Goal: Communication & Community: Answer question/provide support

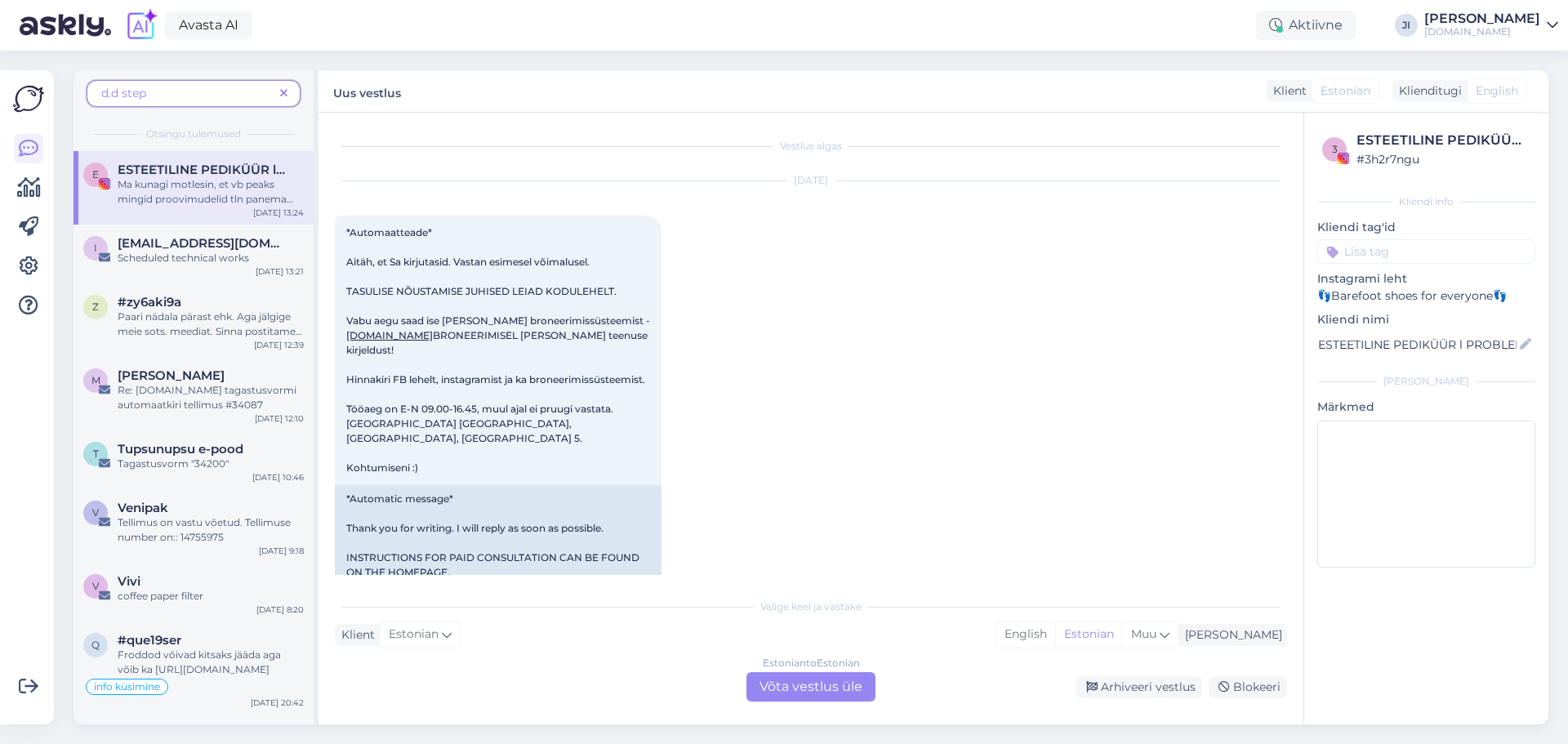
scroll to position [1461, 0]
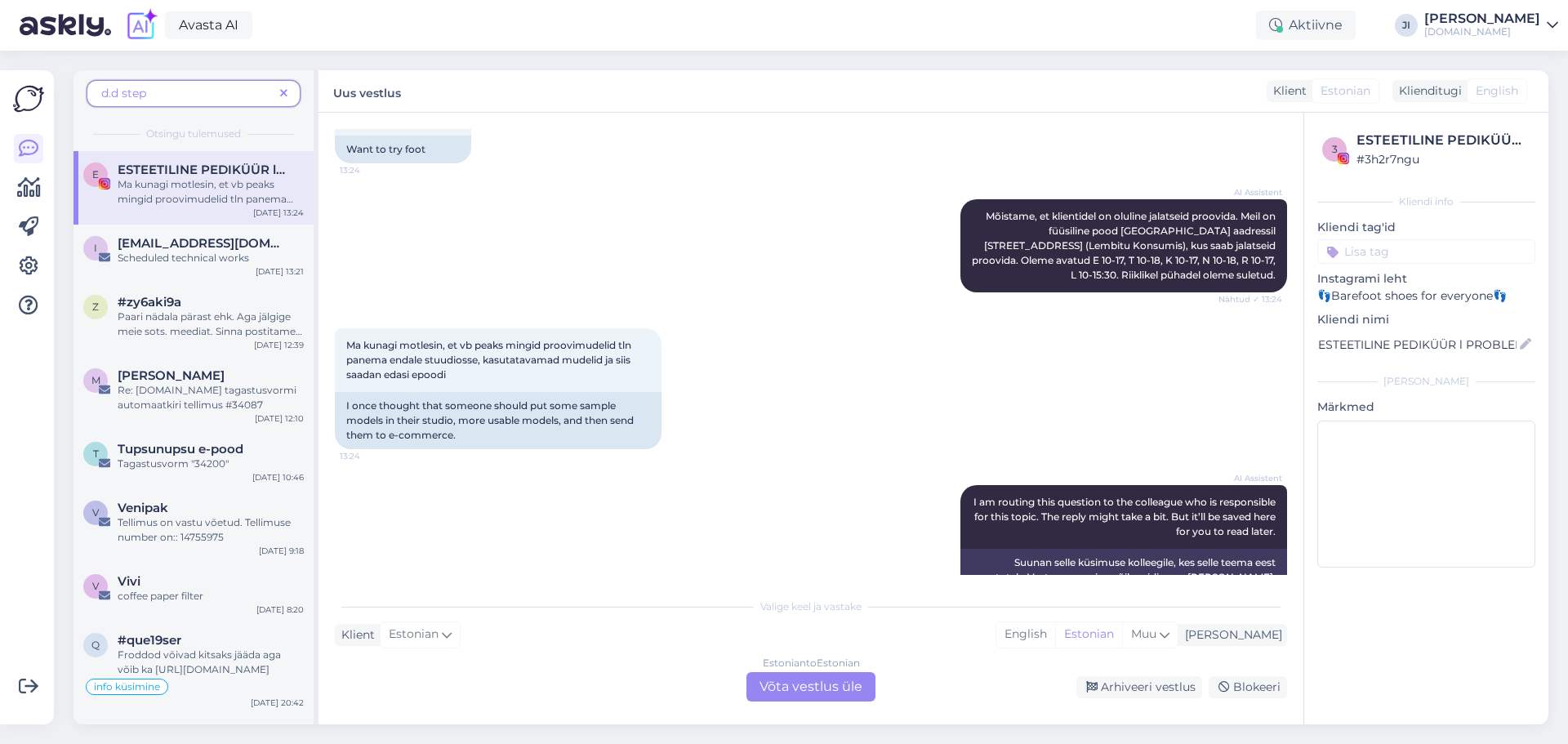
click at [33, 107] on img at bounding box center [29, 99] width 31 height 31
click at [36, 101] on img at bounding box center [29, 99] width 31 height 31
click at [36, 149] on icon at bounding box center [29, 149] width 20 height 20
click at [289, 94] on span at bounding box center [283, 93] width 21 height 17
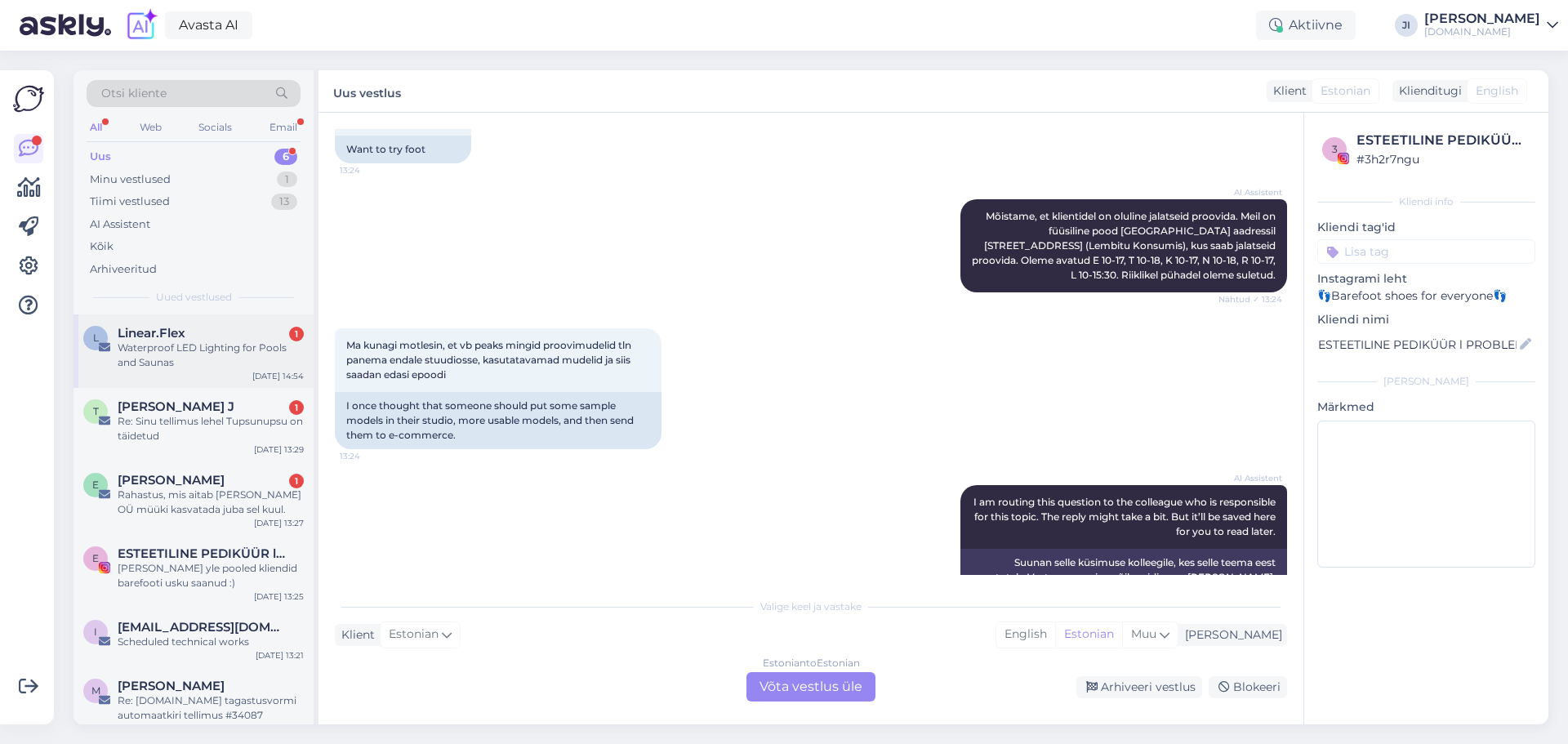
click at [212, 331] on div "Linear.Flex 1" at bounding box center [210, 333] width 186 height 15
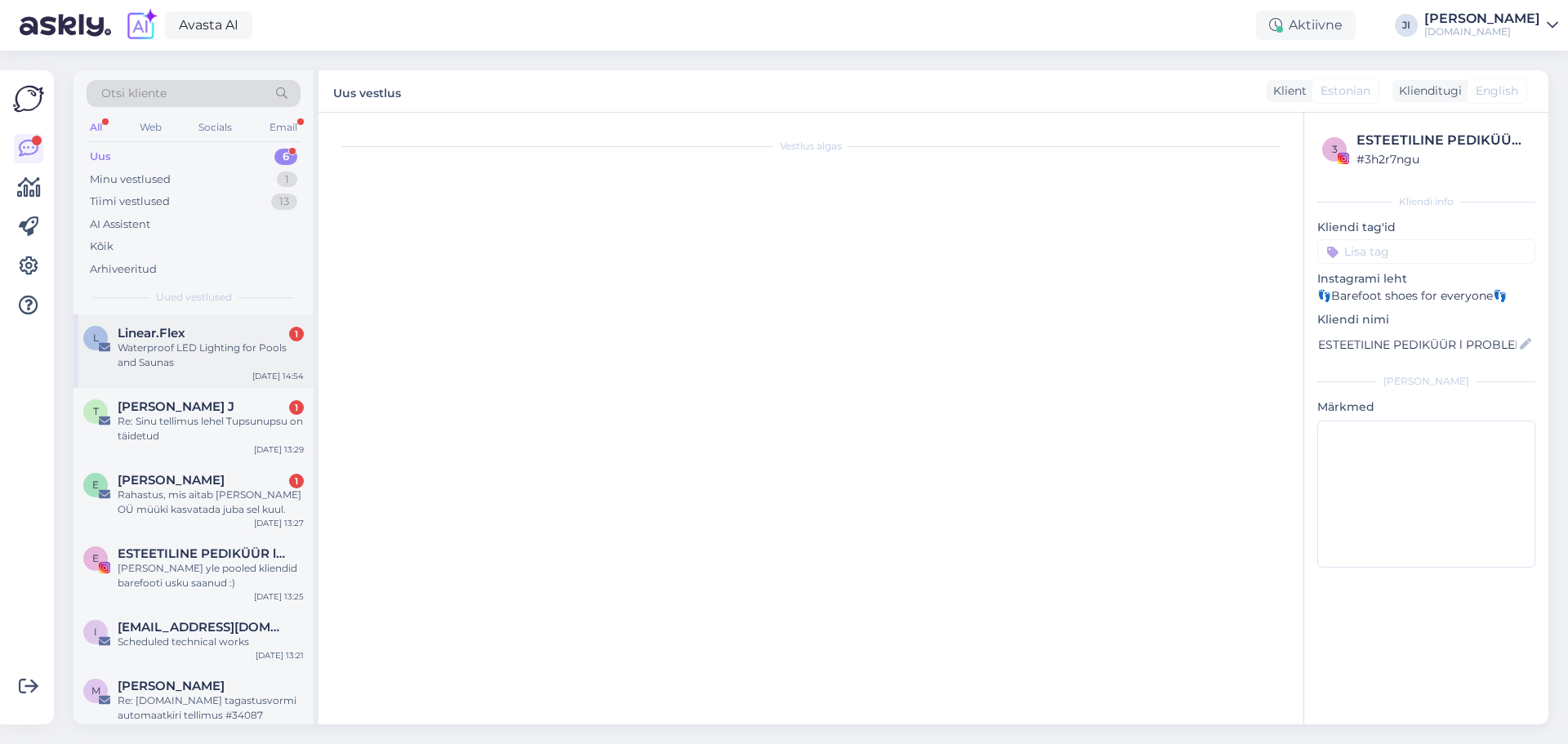
scroll to position [0, 0]
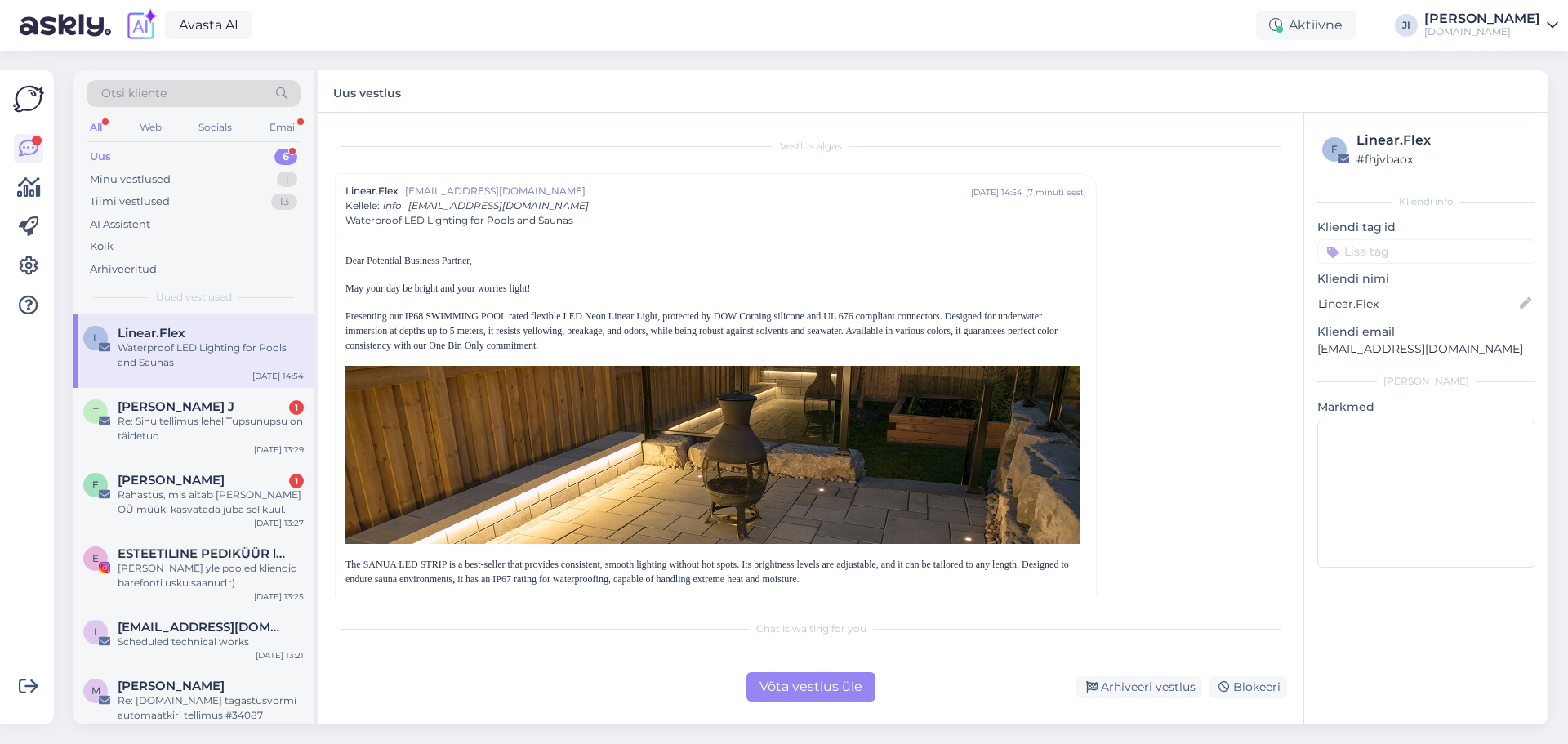
click at [806, 685] on div "Võta vestlus üle" at bounding box center [810, 687] width 129 height 30
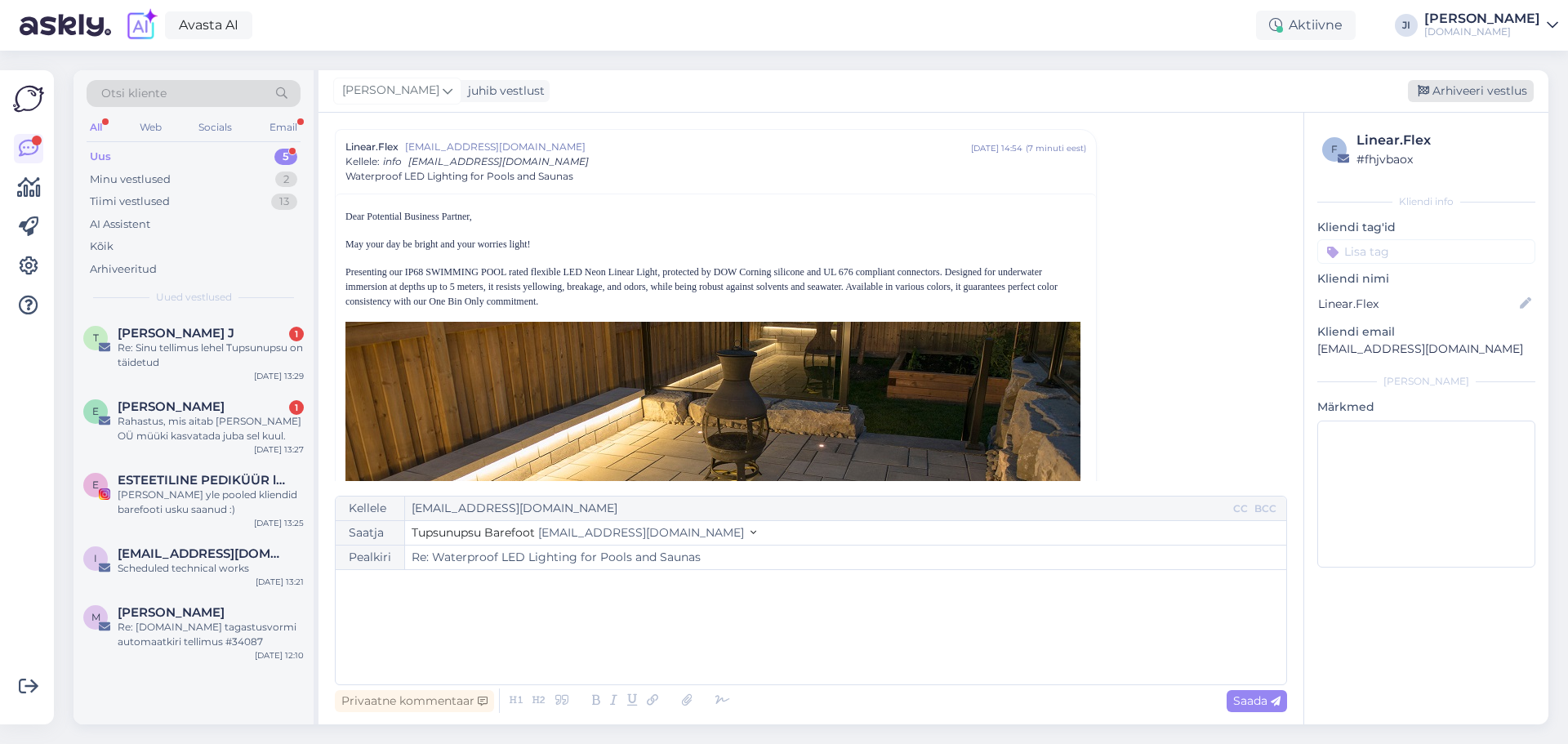
click at [1479, 88] on div "Arhiveeri vestlus" at bounding box center [1471, 91] width 126 height 22
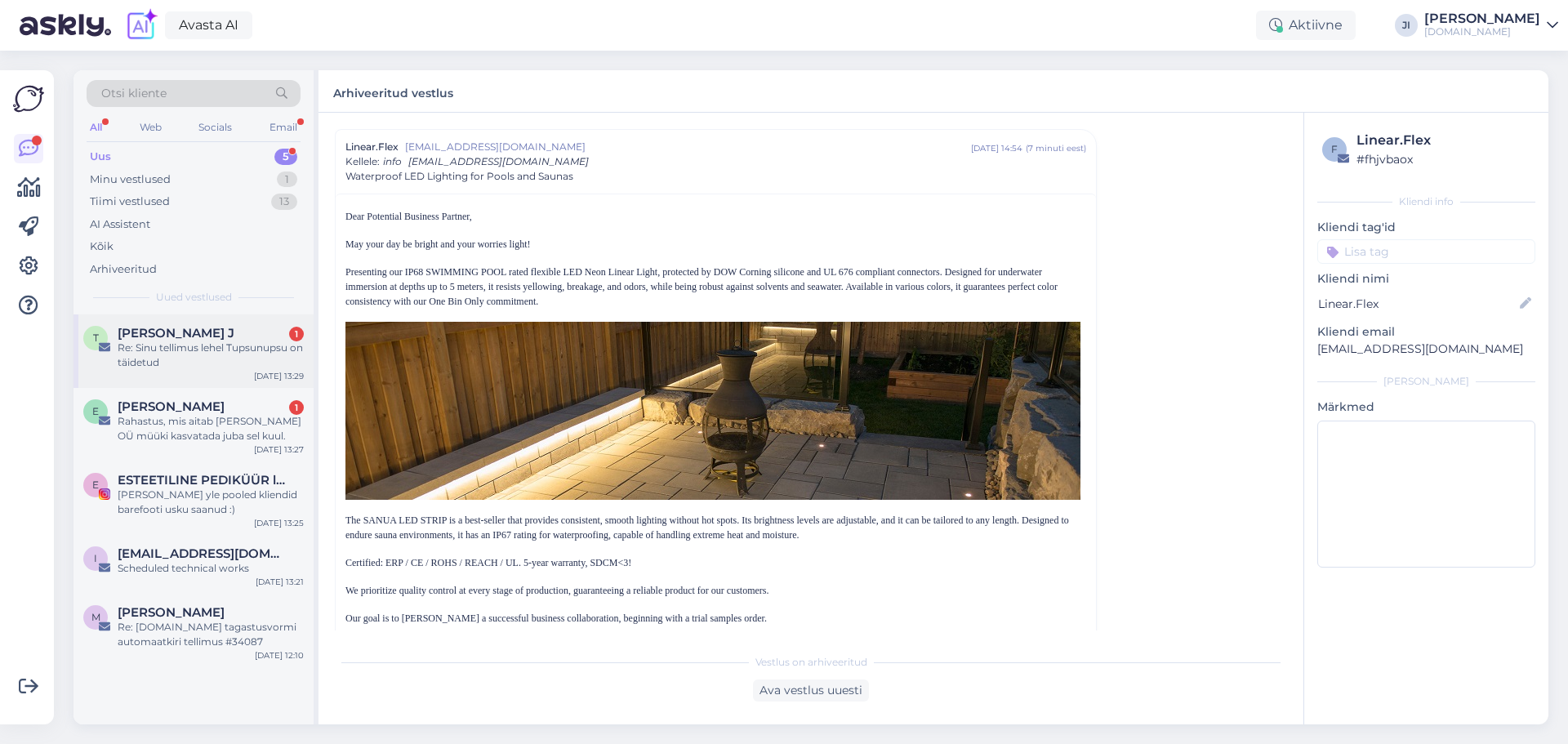
click at [121, 363] on div "Re: Sinu tellimus lehel Tupsunupsu on täidetud" at bounding box center [210, 355] width 186 height 30
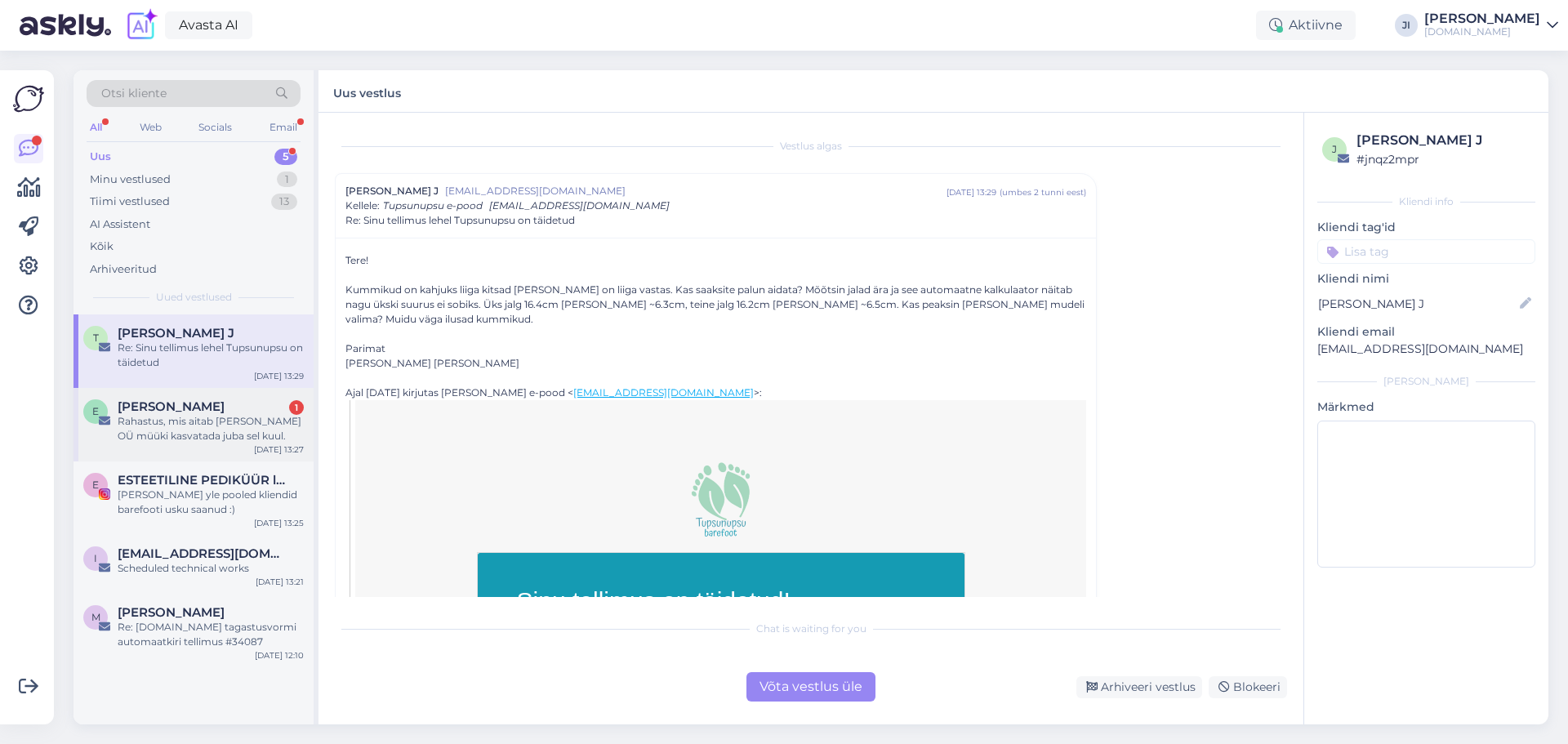
click at [244, 416] on div "Rahastus, mis aitab [PERSON_NAME] OÜ müüki kasvatada juba sel kuul." at bounding box center [210, 429] width 186 height 30
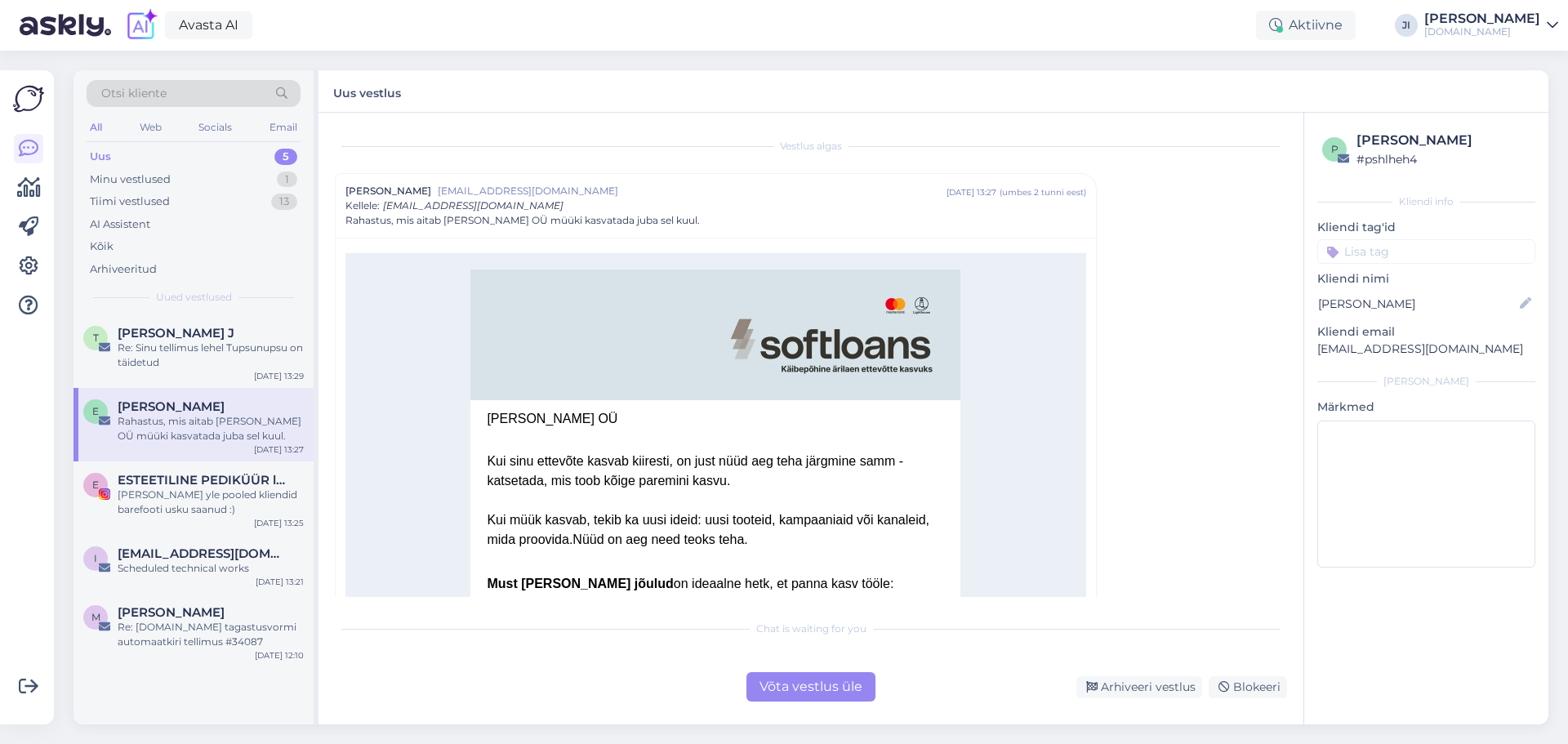
click at [797, 679] on div "Võta vestlus üle" at bounding box center [810, 687] width 129 height 30
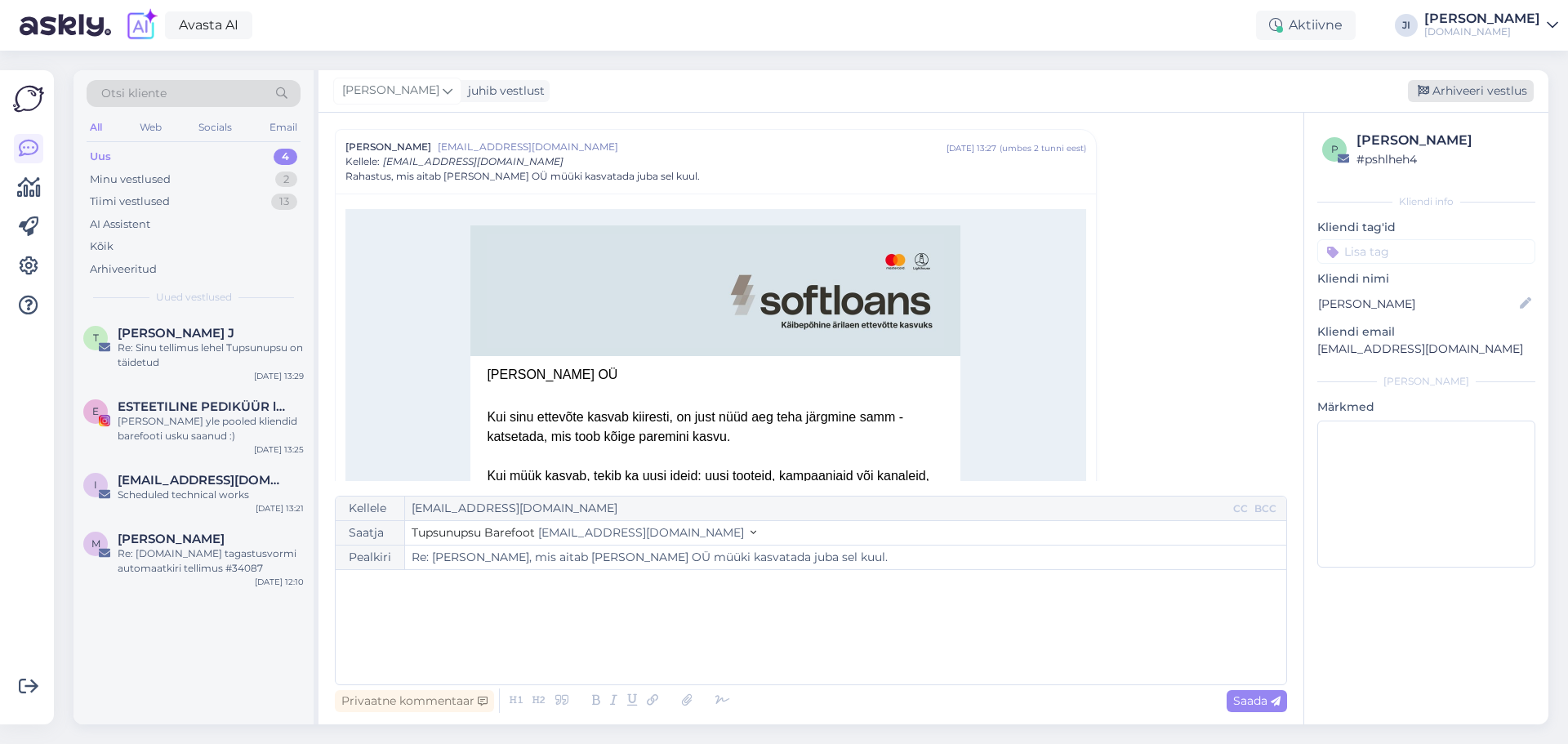
click at [1467, 95] on div "Arhiveeri vestlus" at bounding box center [1471, 91] width 126 height 22
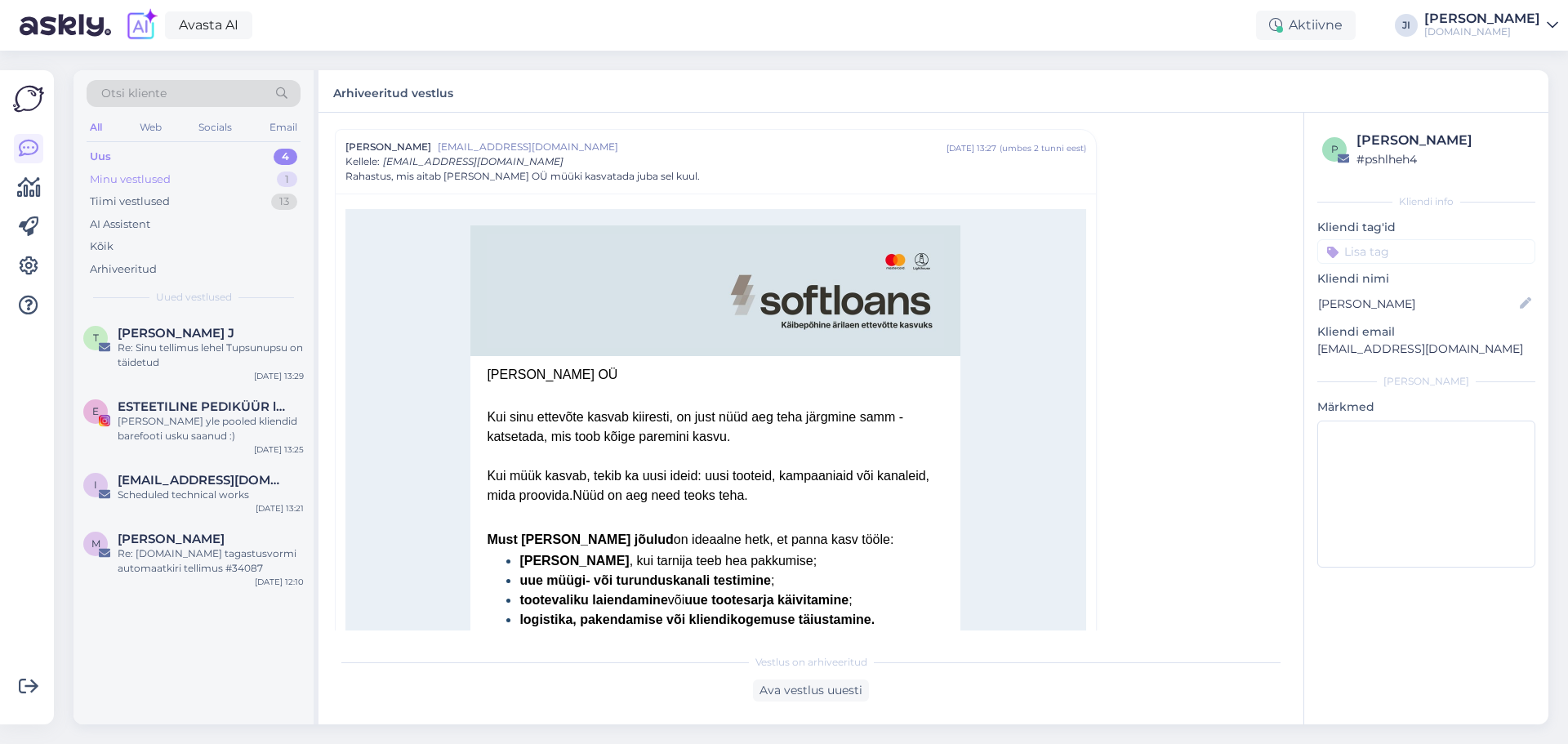
click at [230, 182] on div "Minu vestlused 1" at bounding box center [193, 180] width 214 height 23
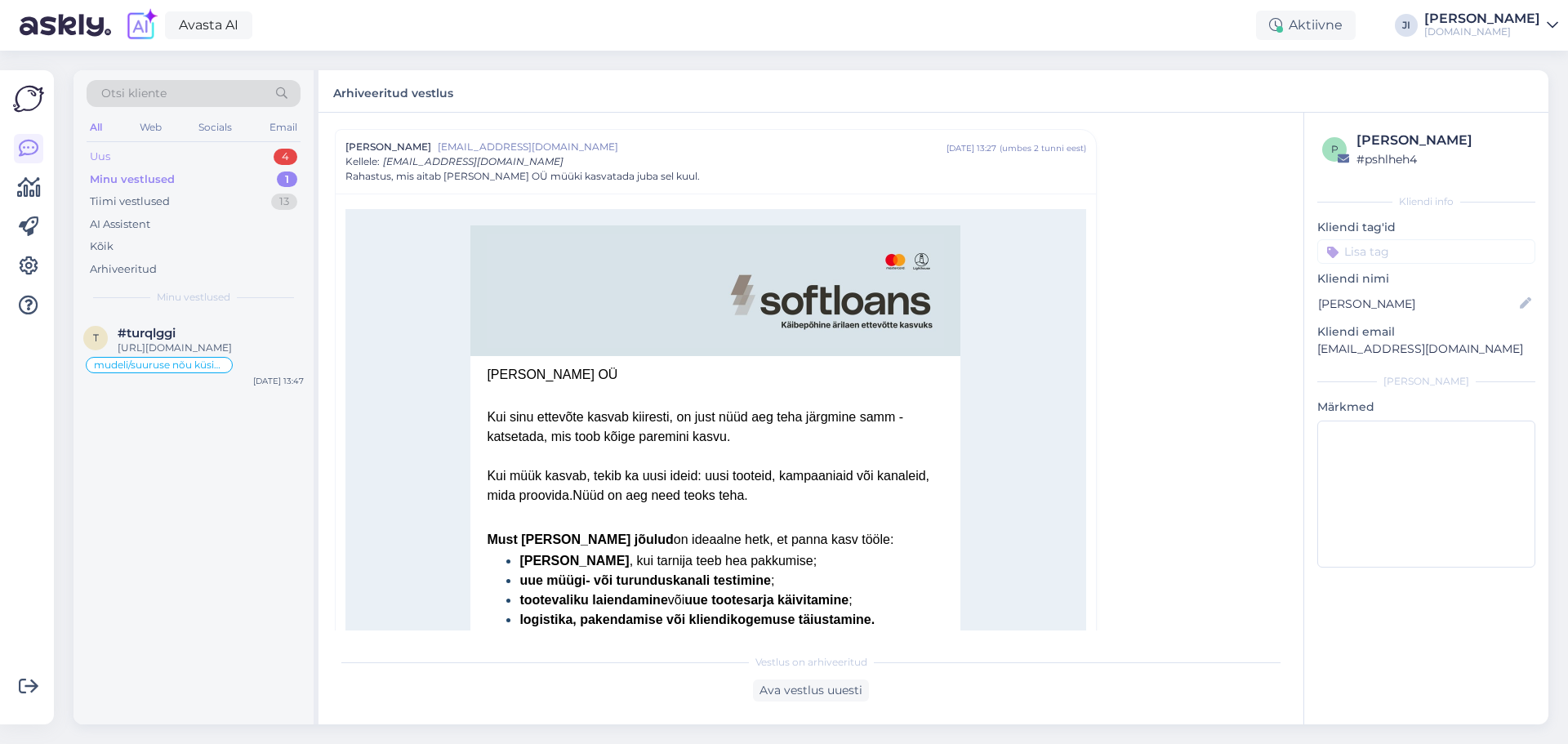
click at [219, 157] on div "Uus 4" at bounding box center [193, 157] width 214 height 23
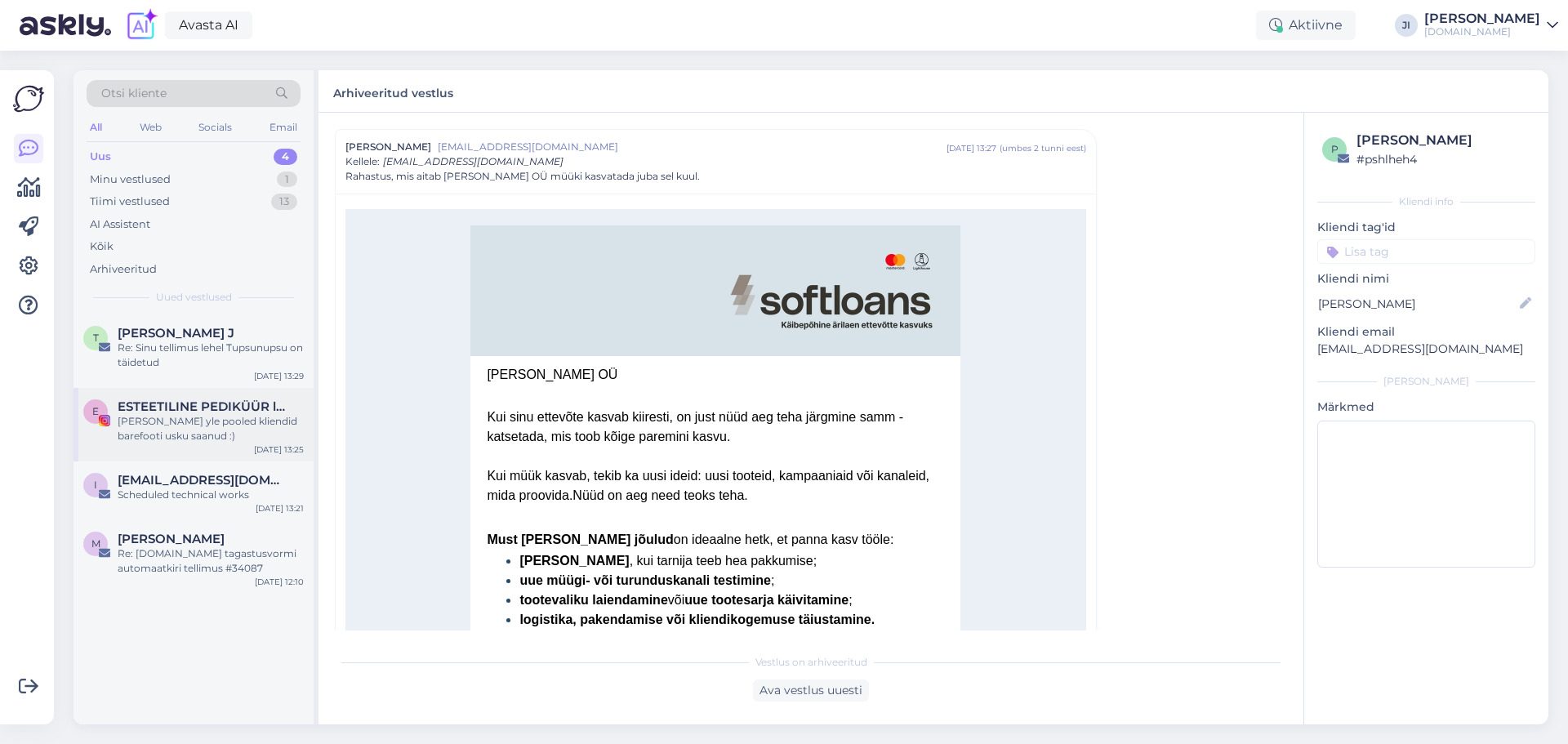
click at [199, 419] on div "[PERSON_NAME] yle pooled kliendid barefooti usku saanud :)" at bounding box center [210, 429] width 186 height 30
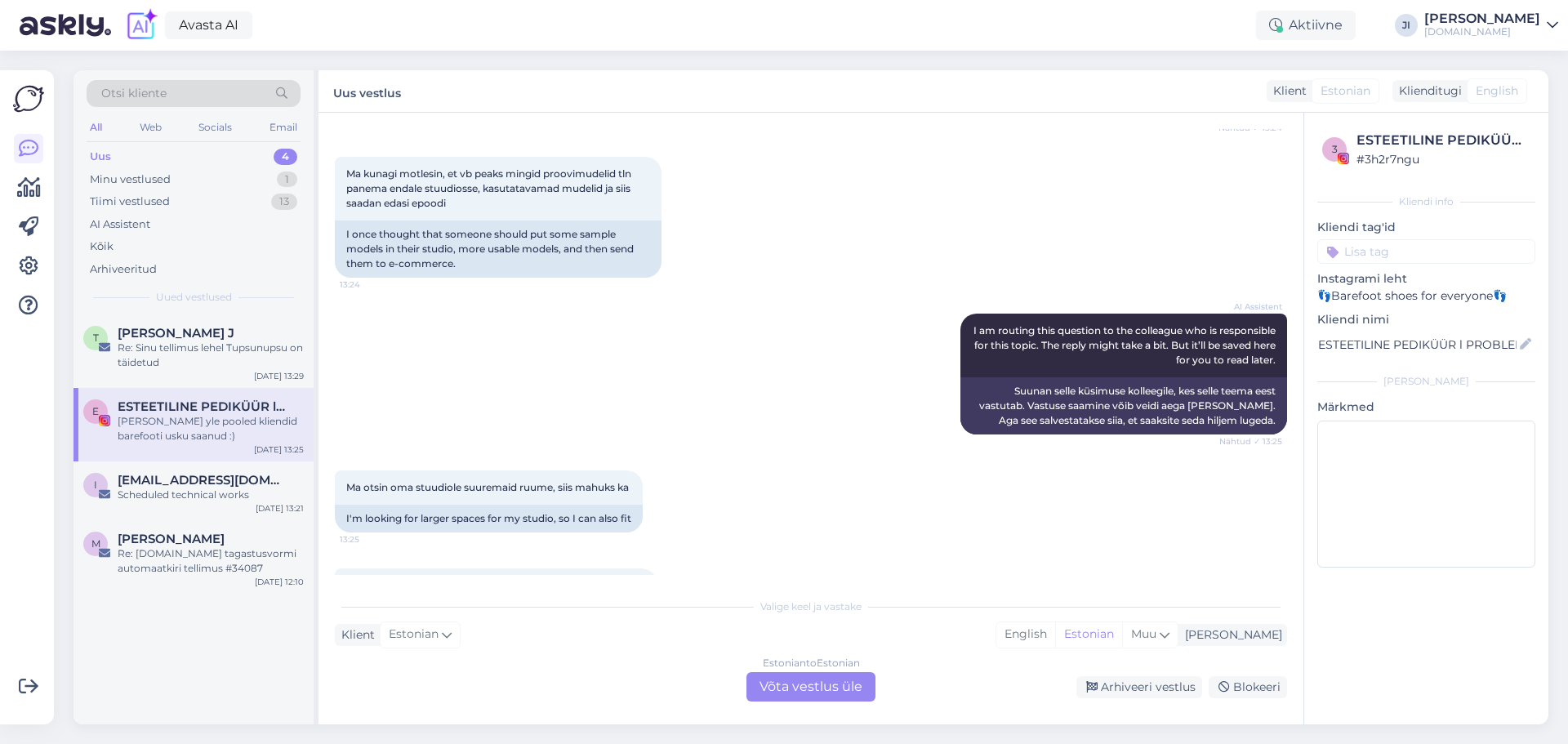
scroll to position [1706, 0]
